Goal: Transaction & Acquisition: Purchase product/service

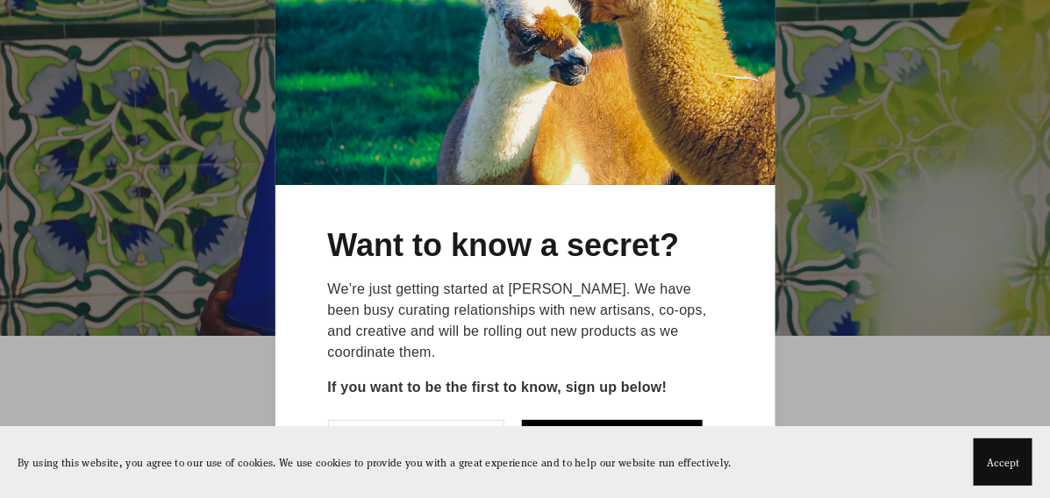
scroll to position [350, 0]
click at [906, 129] on div at bounding box center [525, 249] width 1050 height 498
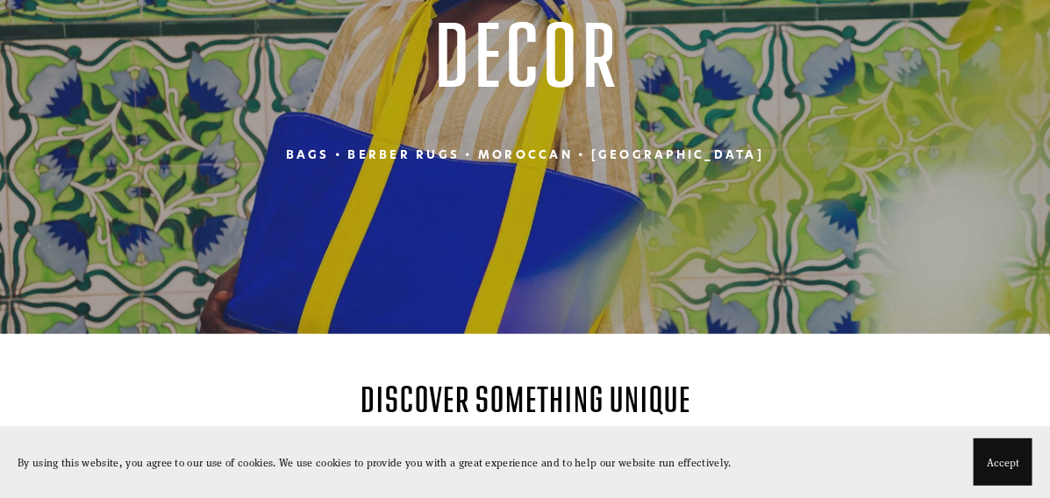
click at [670, 151] on h3 "Bags • BERBER Rugs • Moroccan • [GEOGRAPHIC_DATA]" at bounding box center [525, 155] width 896 height 20
click at [692, 153] on h3 "Bags • BERBER Rugs • Moroccan • [GEOGRAPHIC_DATA]" at bounding box center [525, 155] width 896 height 20
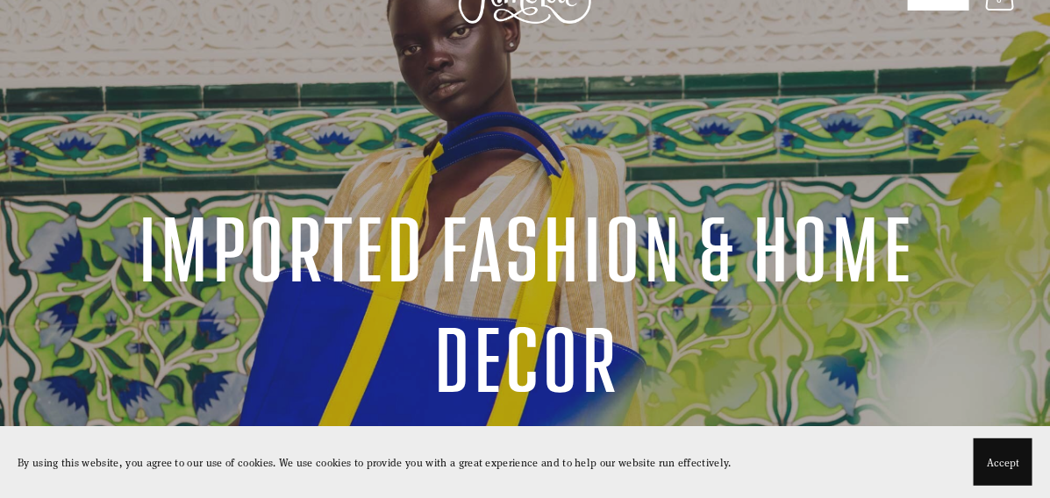
scroll to position [0, 0]
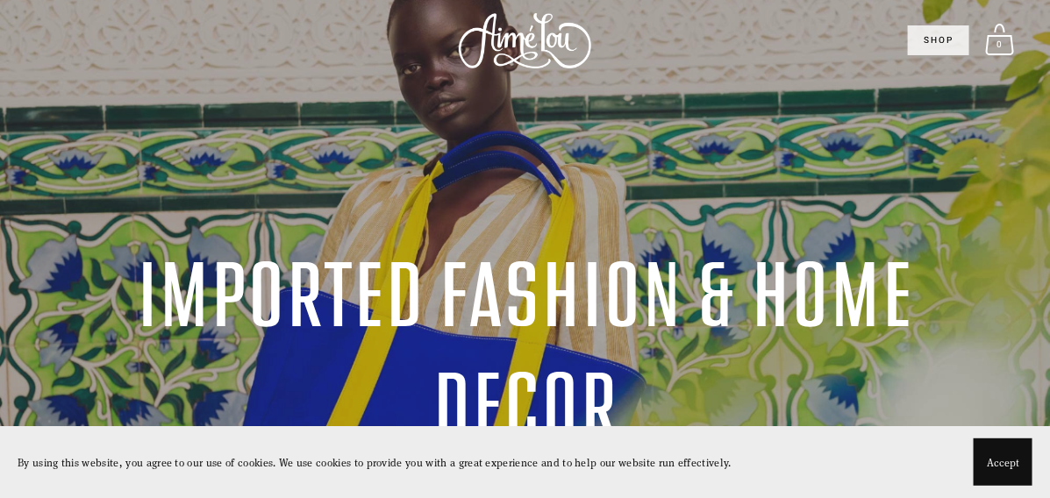
click at [940, 39] on link "Shop" at bounding box center [938, 40] width 61 height 30
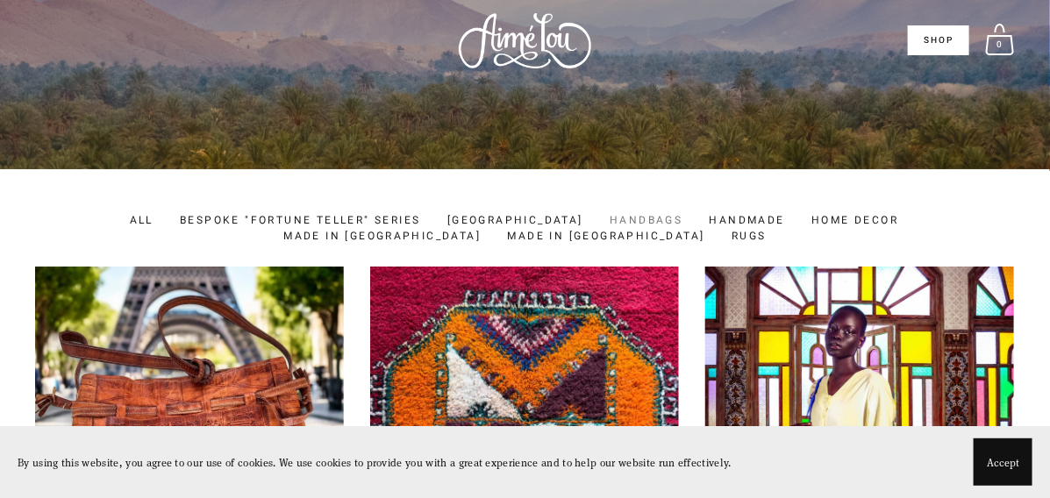
click at [610, 224] on link "Handbags" at bounding box center [646, 220] width 73 height 16
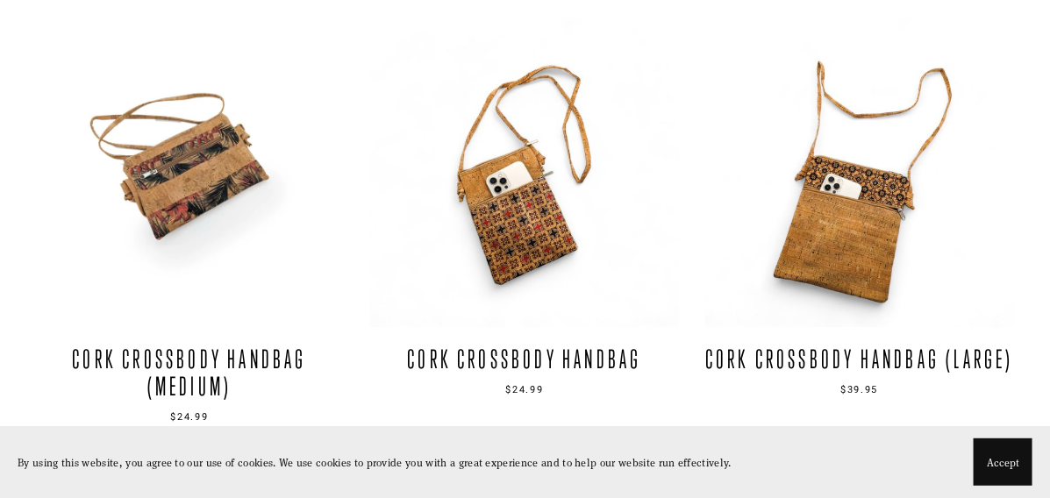
scroll to position [1657, 0]
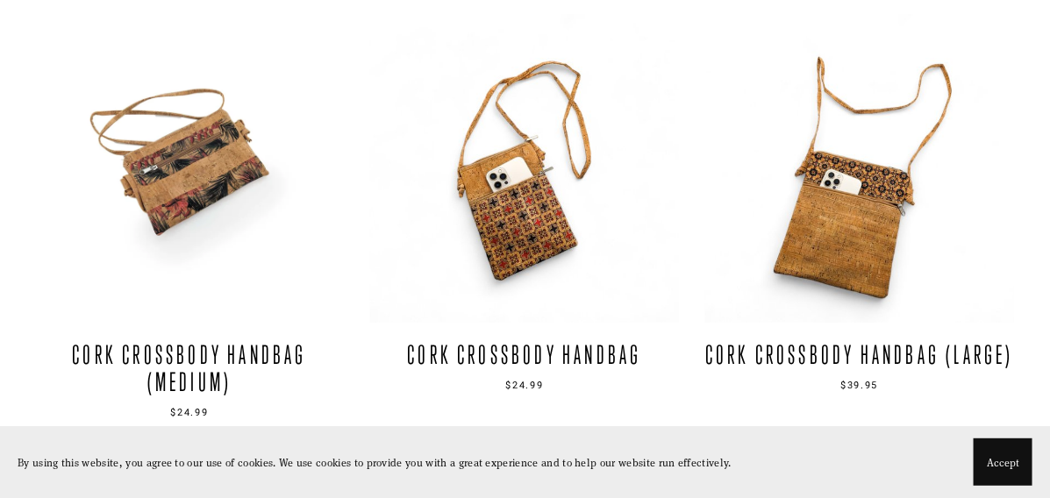
click at [193, 190] on link at bounding box center [189, 230] width 309 height 433
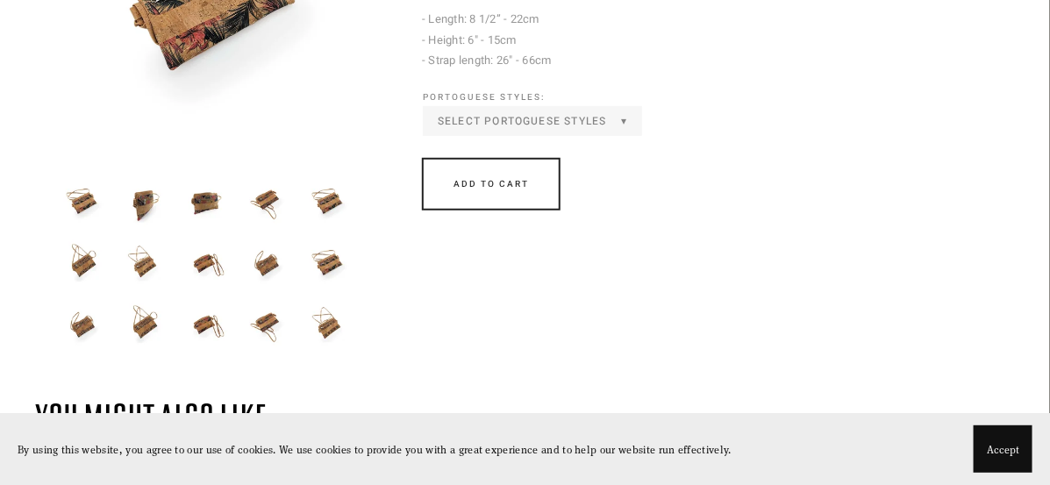
scroll to position [304, 0]
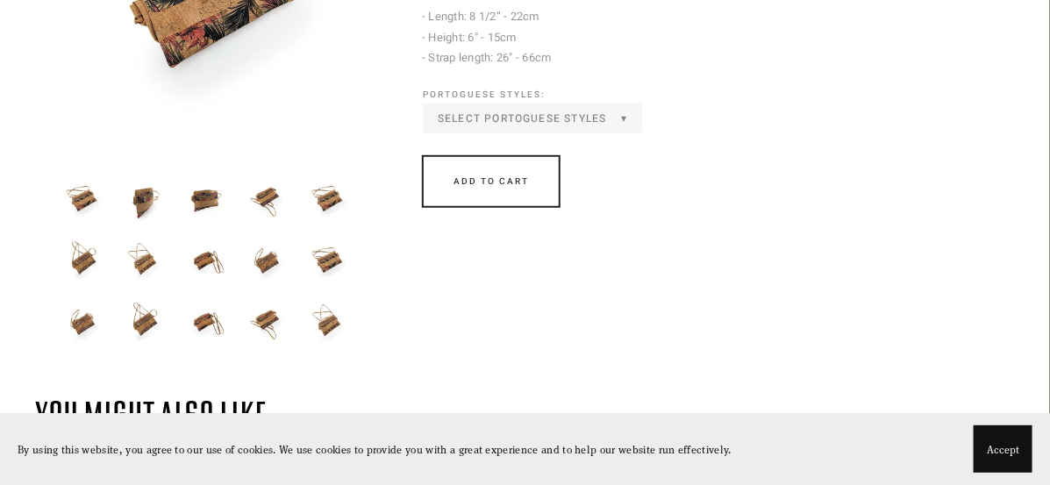
click at [268, 264] on img at bounding box center [267, 261] width 53 height 53
click at [322, 266] on img at bounding box center [329, 261] width 53 height 53
click at [325, 317] on img at bounding box center [329, 323] width 53 height 53
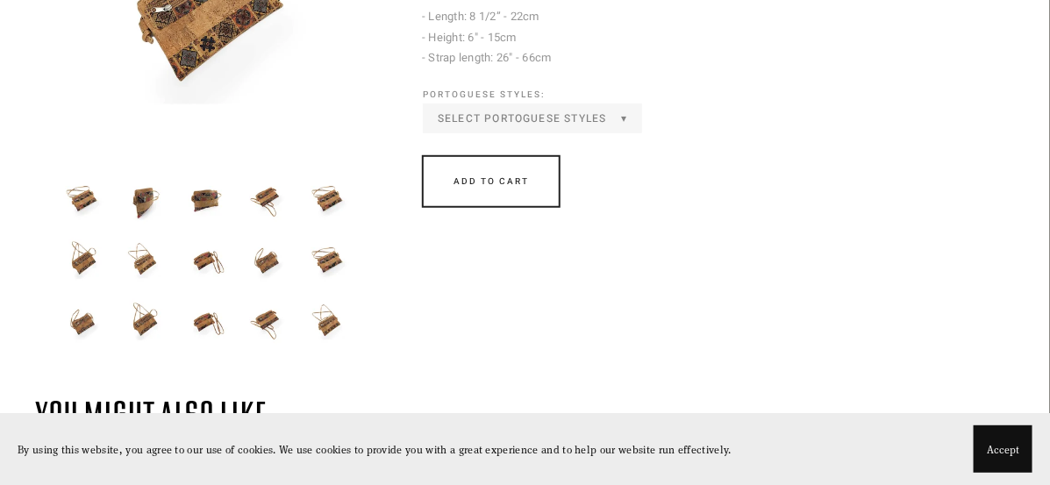
click at [264, 320] on img at bounding box center [267, 323] width 53 height 53
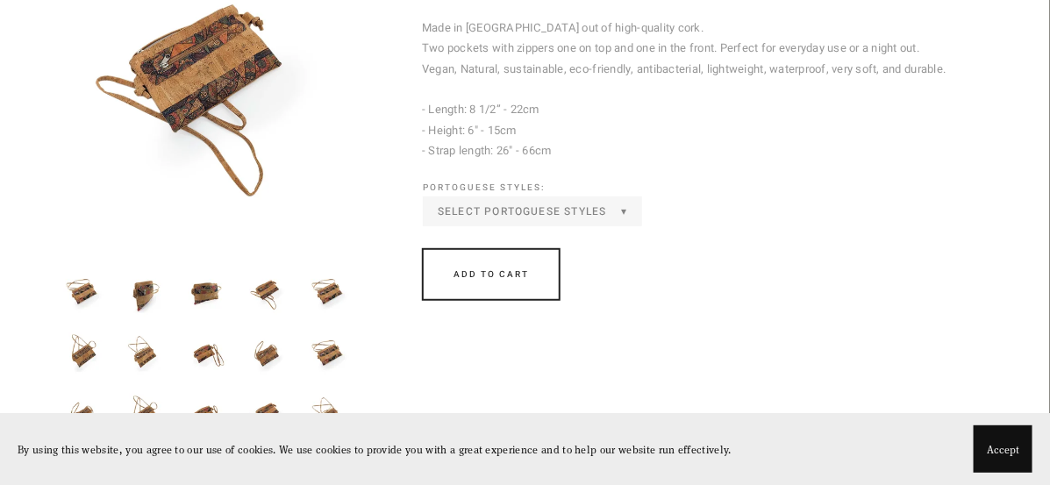
scroll to position [190, 0]
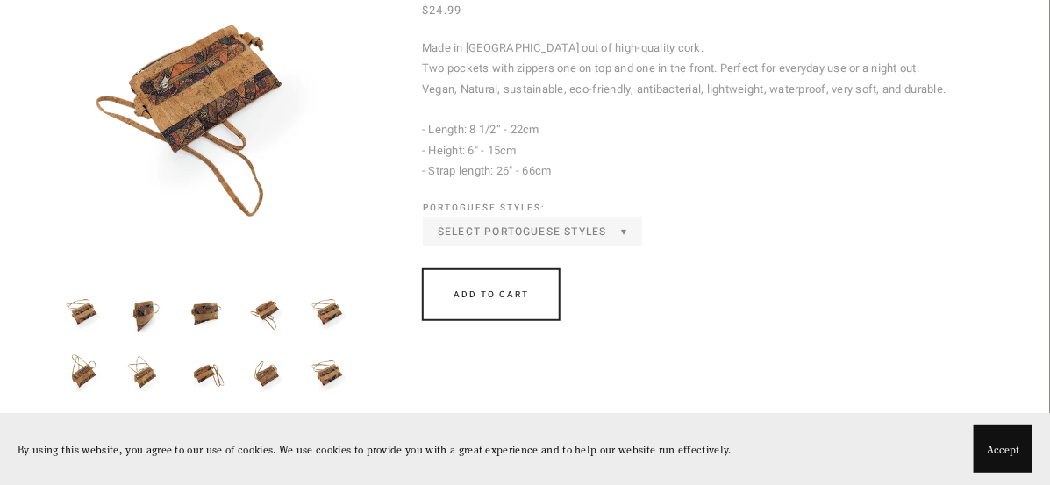
click at [254, 97] on img at bounding box center [206, 106] width 343 height 343
drag, startPoint x: 206, startPoint y: 78, endPoint x: 199, endPoint y: 71, distance: 9.9
drag, startPoint x: 199, startPoint y: 71, endPoint x: 183, endPoint y: 97, distance: 29.9
click at [183, 97] on img at bounding box center [206, 106] width 343 height 343
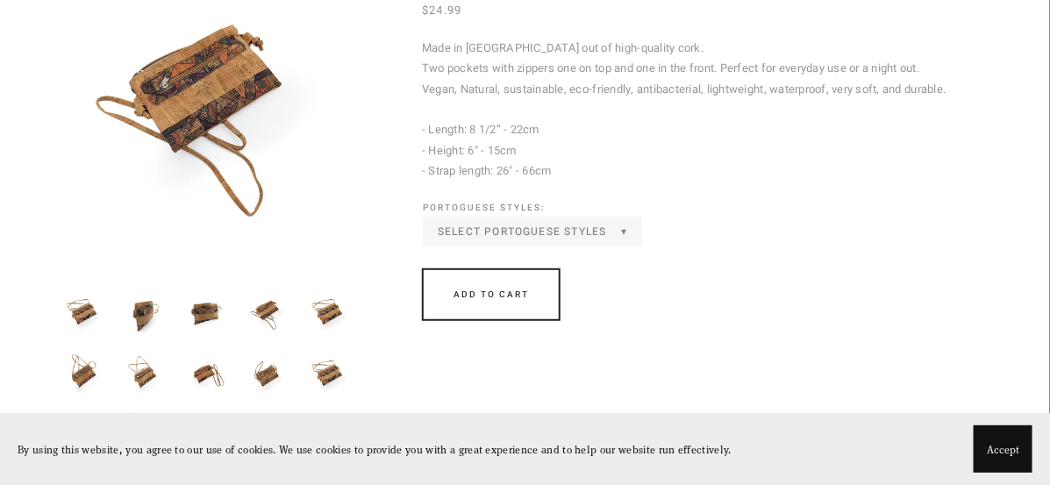
click at [138, 367] on img at bounding box center [144, 374] width 53 height 53
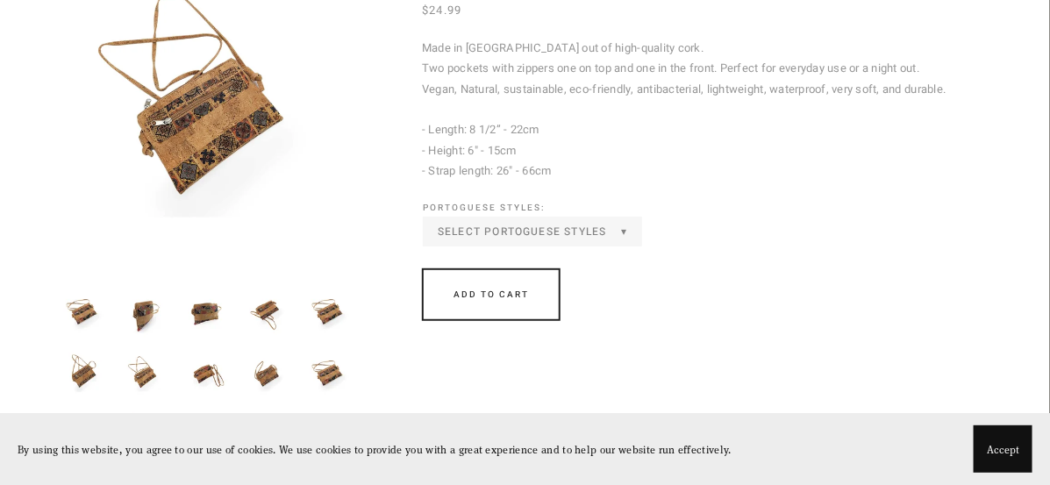
click at [91, 369] on img at bounding box center [83, 374] width 53 height 53
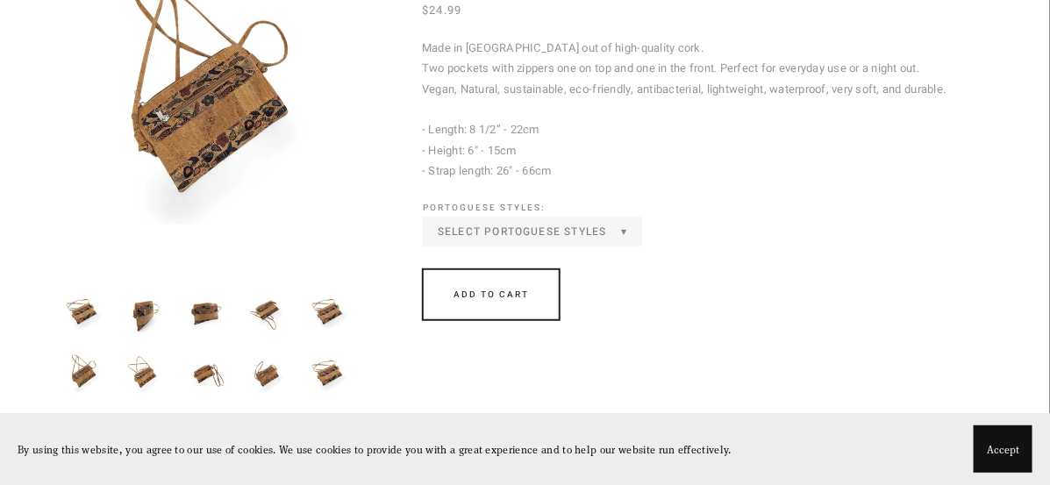
click at [83, 311] on img at bounding box center [83, 313] width 53 height 53
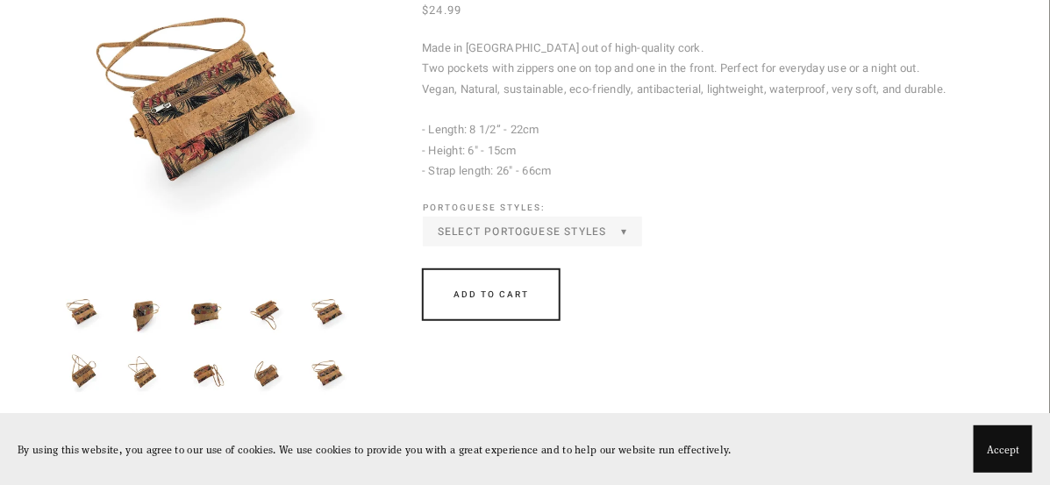
click at [139, 320] on img at bounding box center [144, 313] width 53 height 53
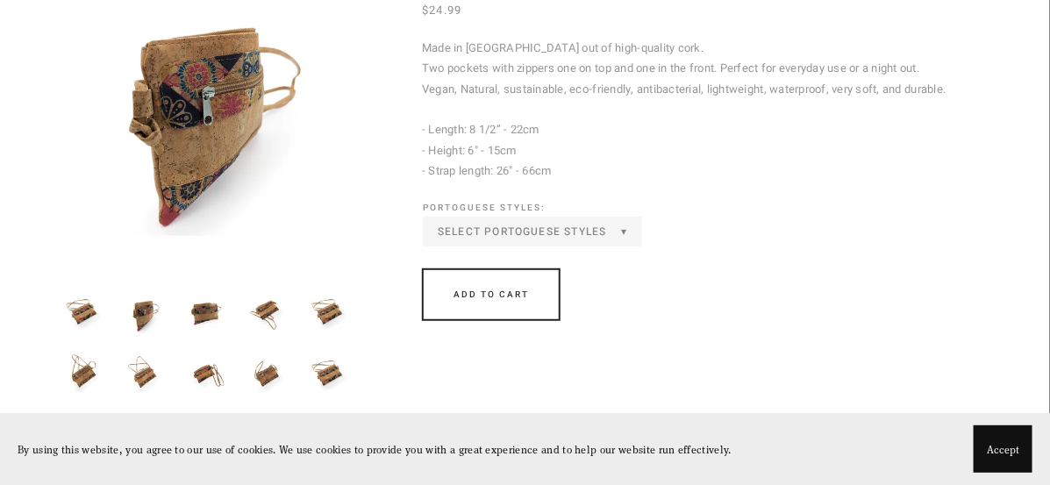
click at [209, 309] on img at bounding box center [206, 313] width 53 height 53
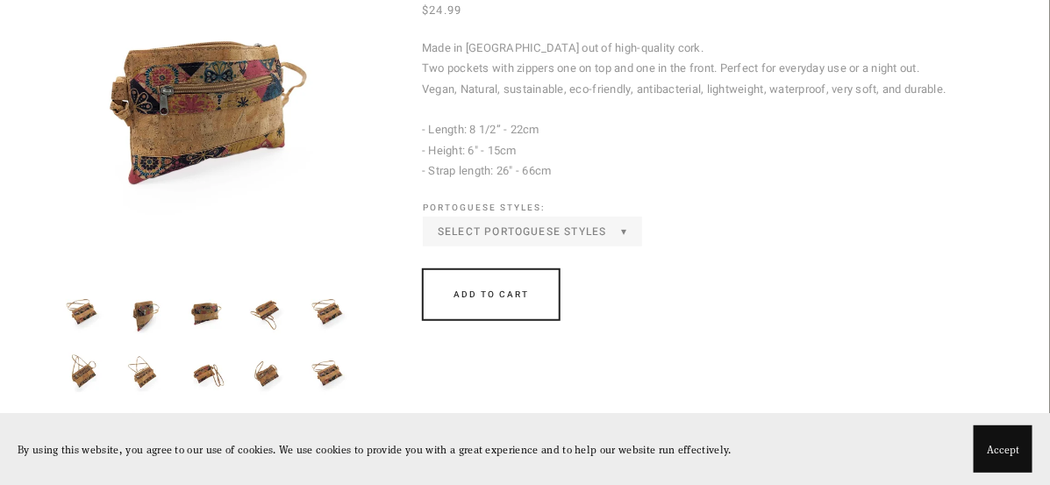
click at [266, 310] on img at bounding box center [267, 313] width 53 height 53
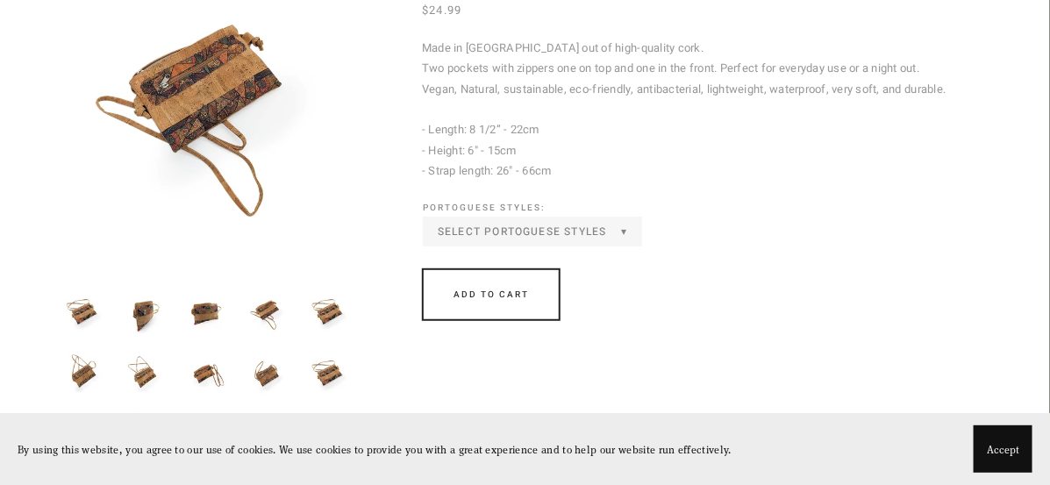
click at [327, 311] on img at bounding box center [329, 313] width 53 height 53
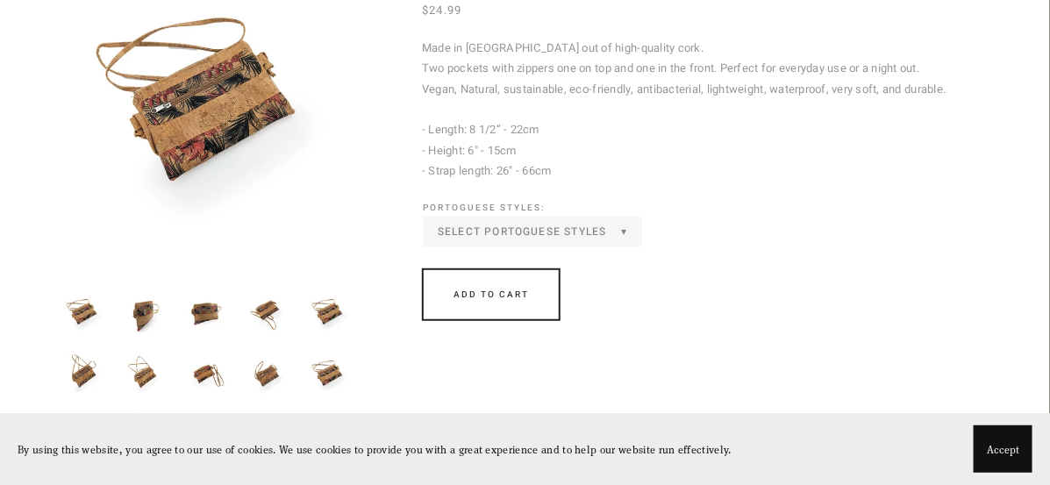
click at [325, 369] on img at bounding box center [329, 374] width 53 height 53
click at [268, 372] on img at bounding box center [267, 374] width 53 height 53
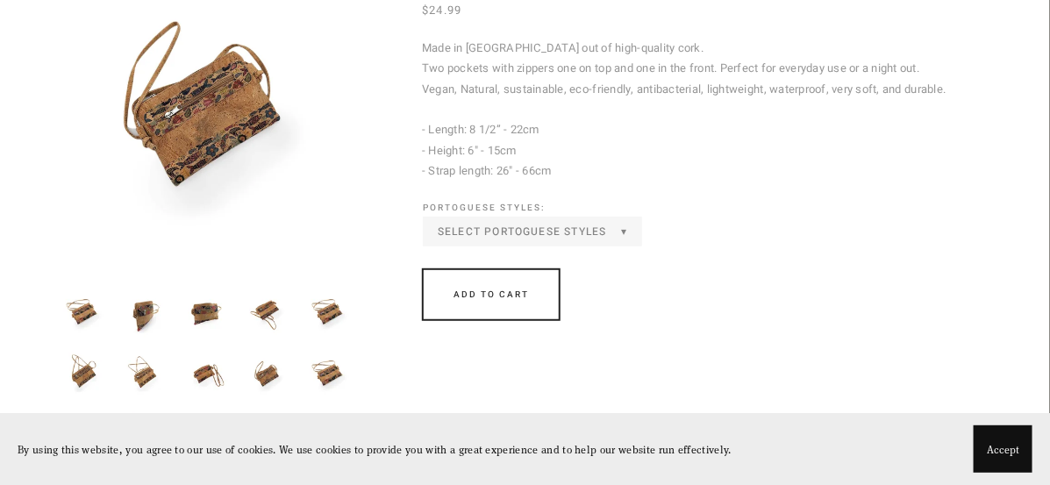
click at [203, 376] on img at bounding box center [206, 374] width 53 height 53
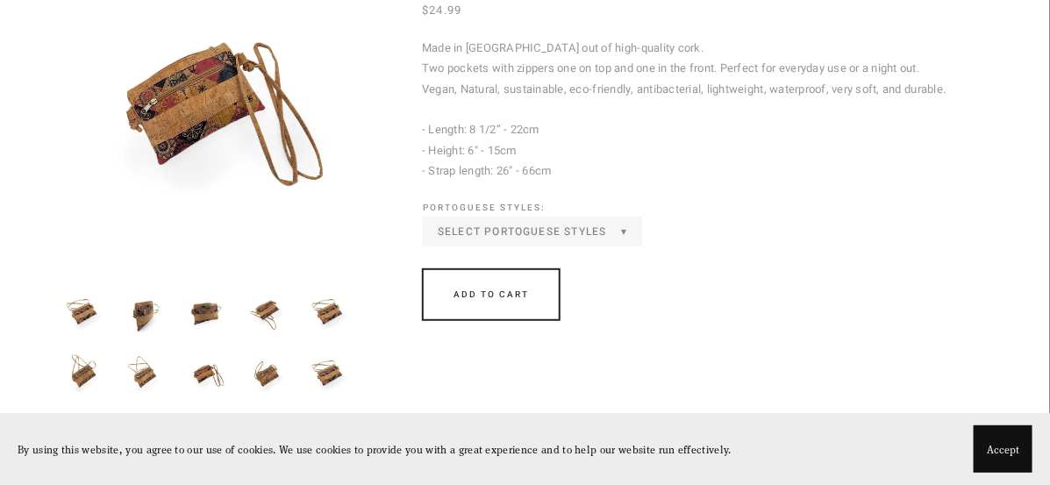
click at [143, 373] on img at bounding box center [144, 374] width 53 height 53
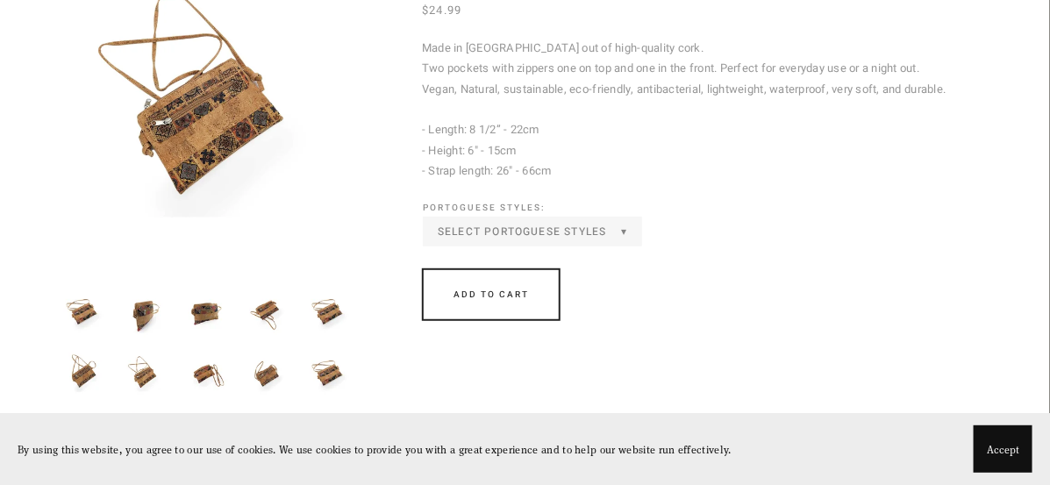
click at [82, 376] on img at bounding box center [83, 374] width 53 height 53
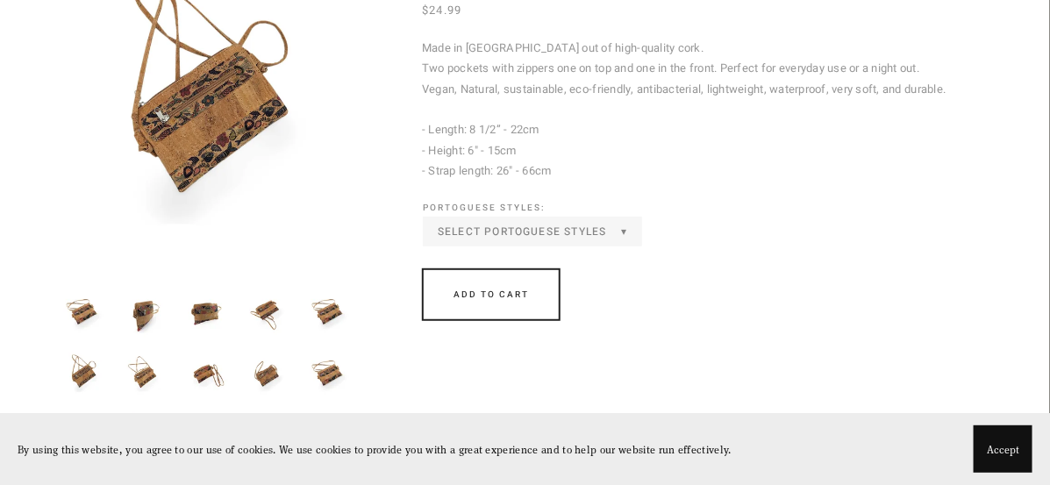
click at [620, 228] on select "**********" at bounding box center [530, 231] width 220 height 27
select select "**********"
click at [424, 218] on select "**********" at bounding box center [530, 231] width 220 height 27
